Goal: Information Seeking & Learning: Learn about a topic

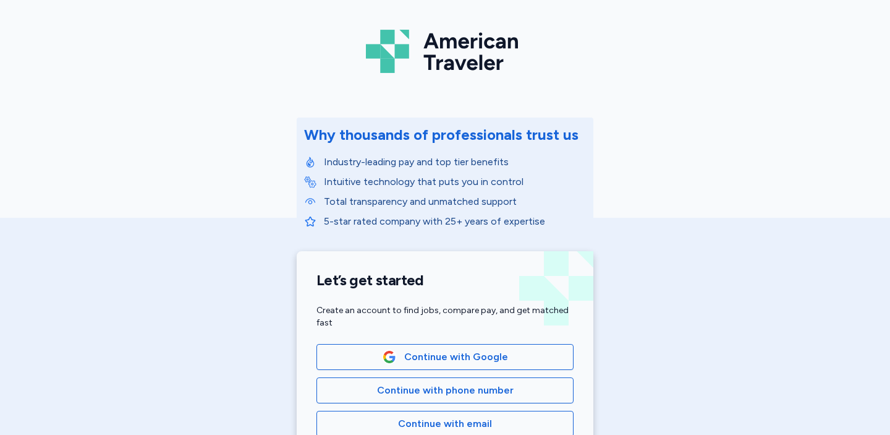
scroll to position [62, 0]
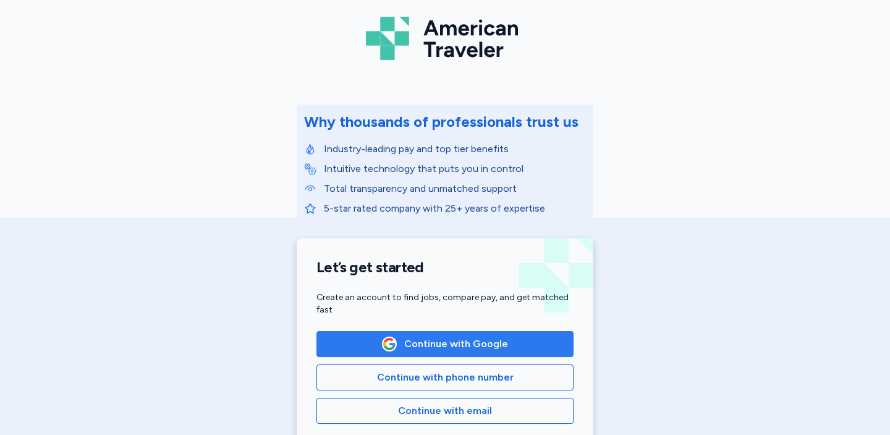
click at [505, 347] on span "Continue with Google" at bounding box center [456, 343] width 104 height 15
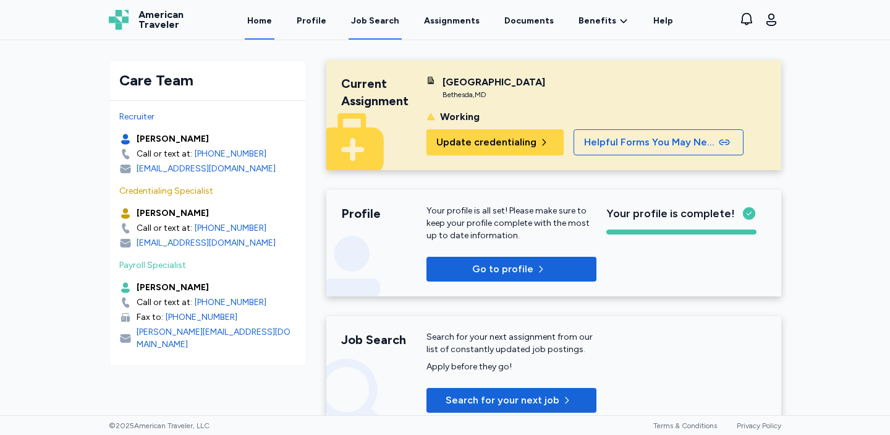
click at [379, 22] on div "Job Search" at bounding box center [375, 21] width 48 height 12
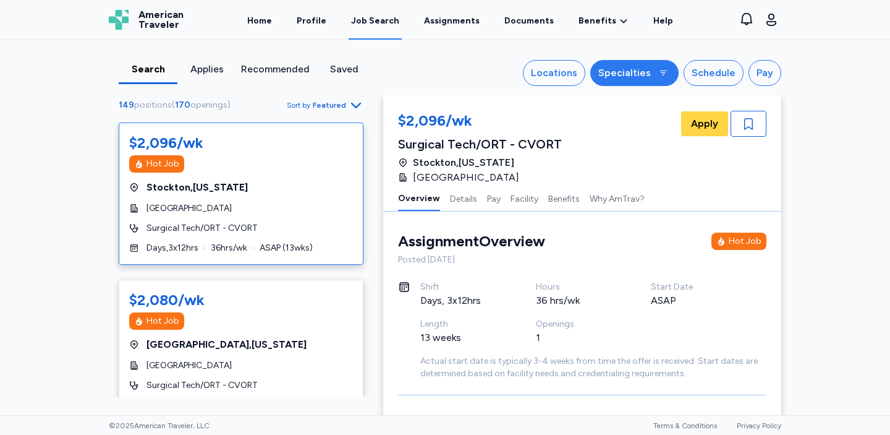
click at [641, 79] on div "Specialties" at bounding box center [625, 73] width 53 height 15
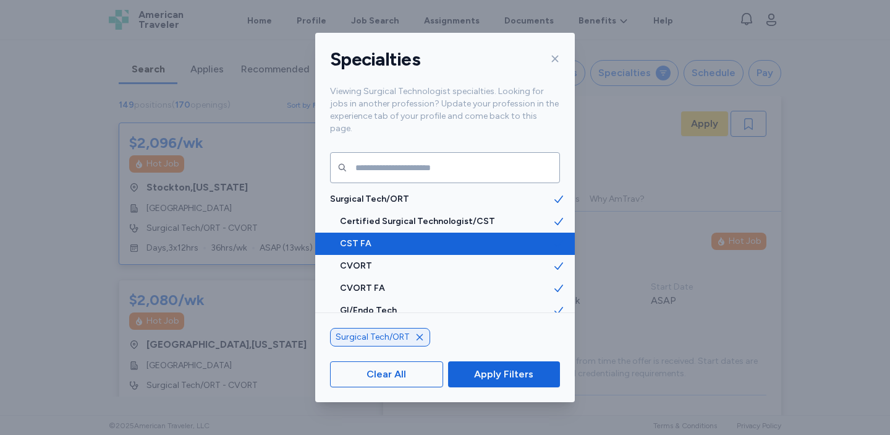
click at [565, 237] on icon at bounding box center [559, 243] width 12 height 12
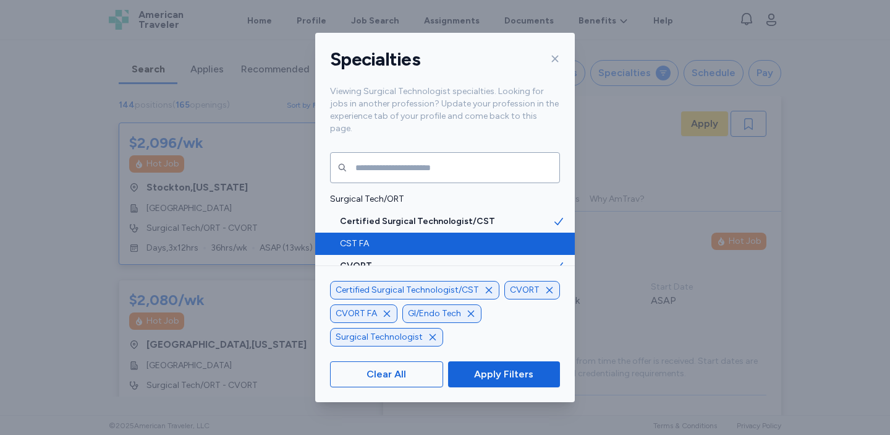
click at [387, 313] on icon "button" at bounding box center [387, 313] width 6 height 6
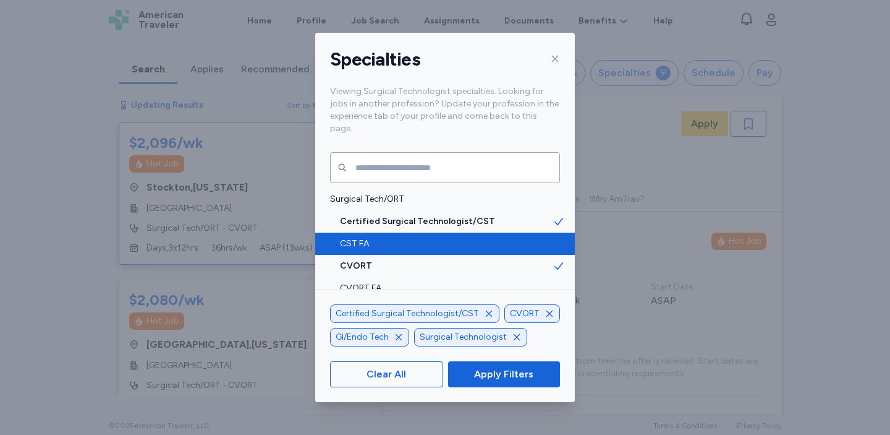
click at [397, 337] on icon "button" at bounding box center [399, 337] width 10 height 10
click at [547, 312] on icon "button" at bounding box center [550, 313] width 6 height 6
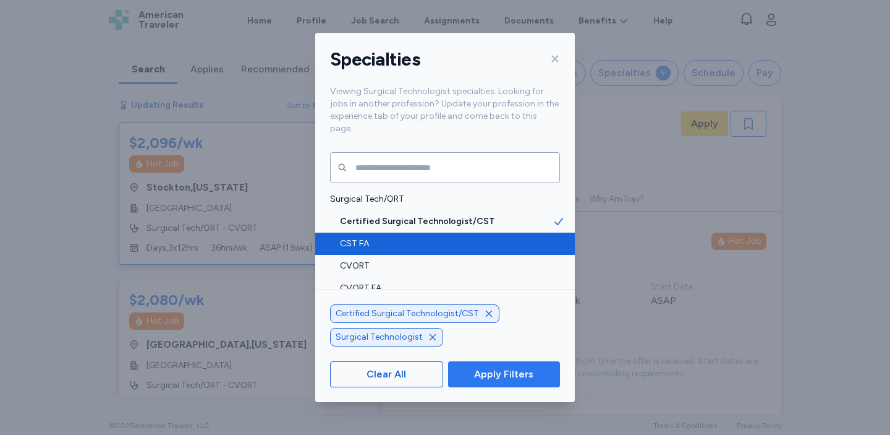
click at [526, 374] on span "Apply Filters" at bounding box center [503, 374] width 59 height 15
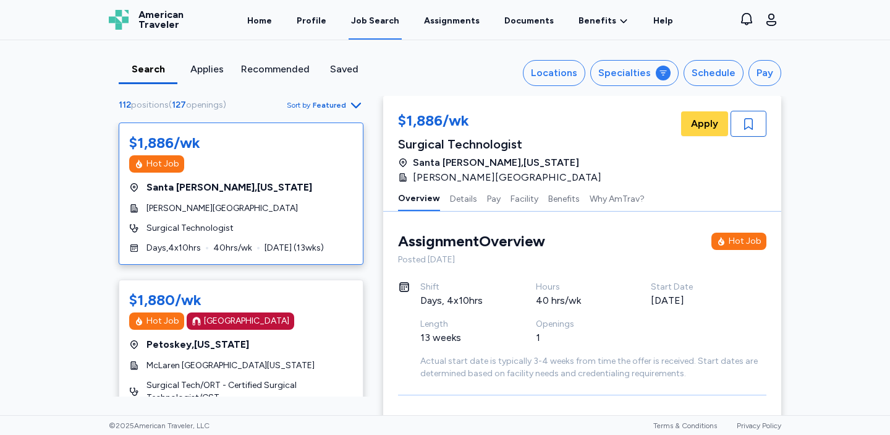
scroll to position [1, 0]
click at [352, 105] on icon "button" at bounding box center [356, 105] width 15 height 15
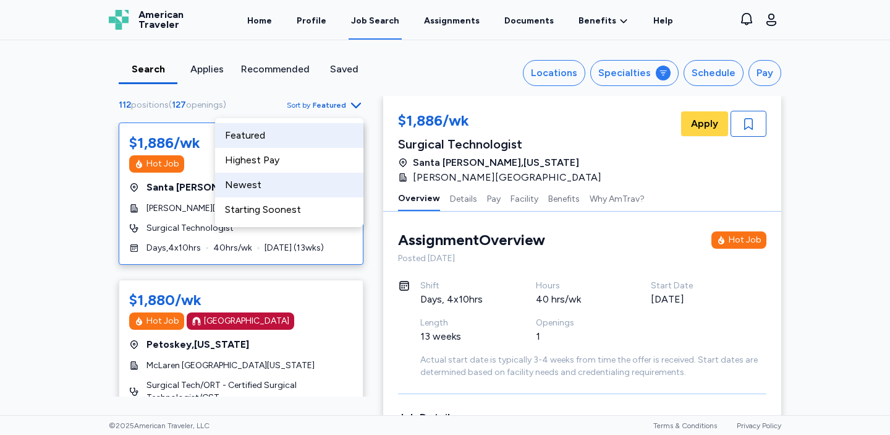
click at [281, 188] on div "Newest" at bounding box center [289, 185] width 148 height 25
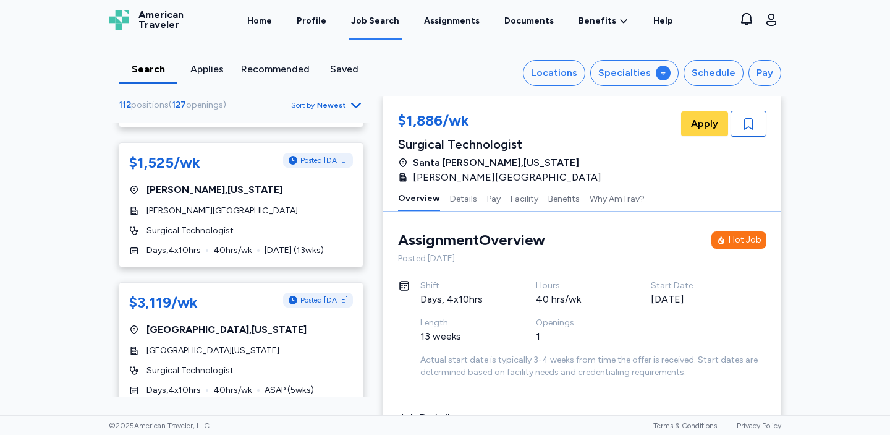
scroll to position [480, 0]
